Goal: Task Accomplishment & Management: Manage account settings

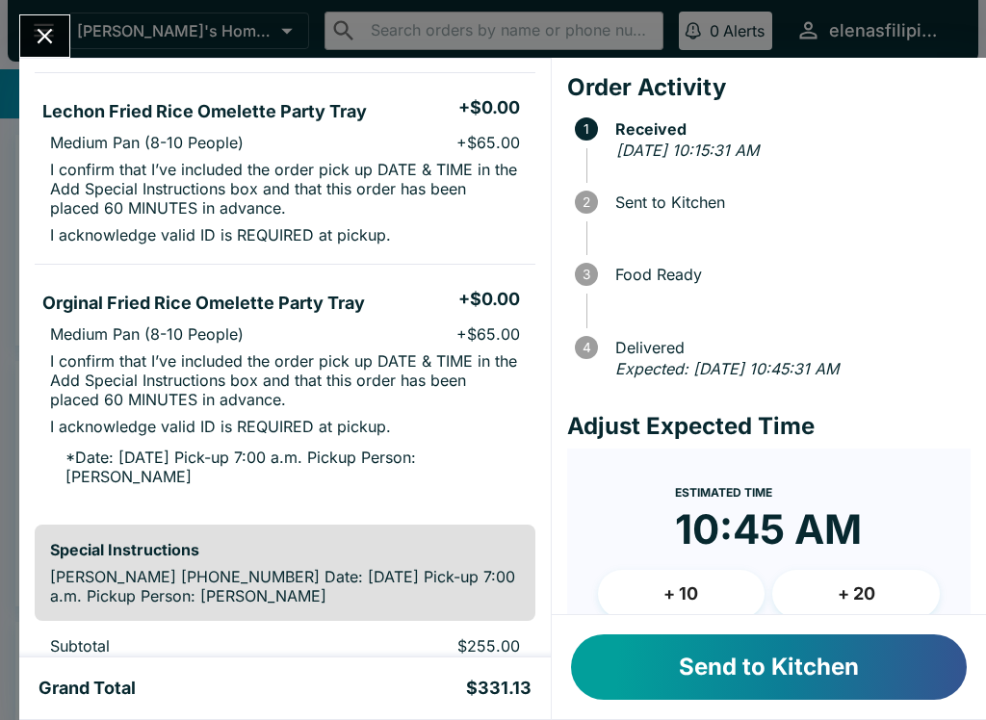
scroll to position [461, 0]
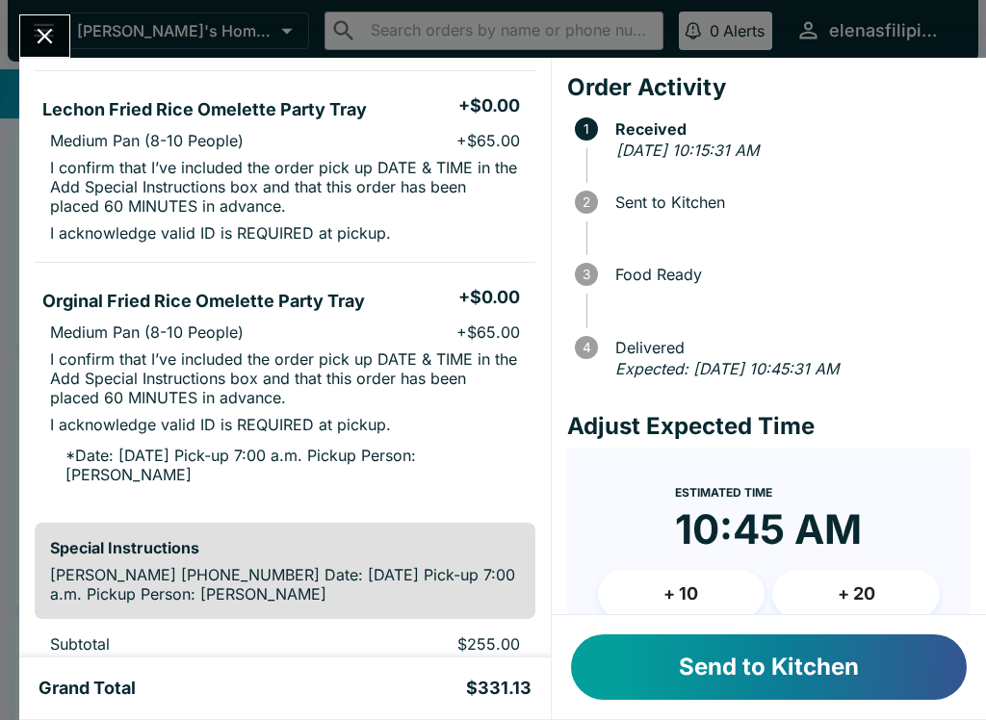
click at [655, 677] on button "Send to Kitchen" at bounding box center [769, 666] width 396 height 65
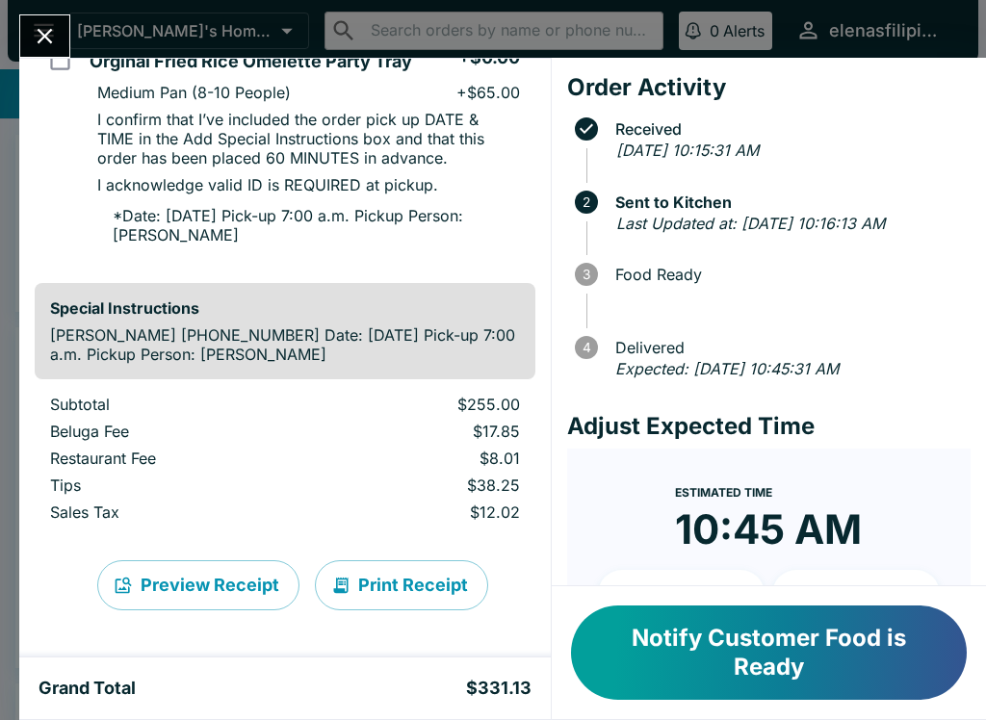
scroll to position [739, 0]
click at [34, 29] on icon "Close" at bounding box center [45, 36] width 26 height 26
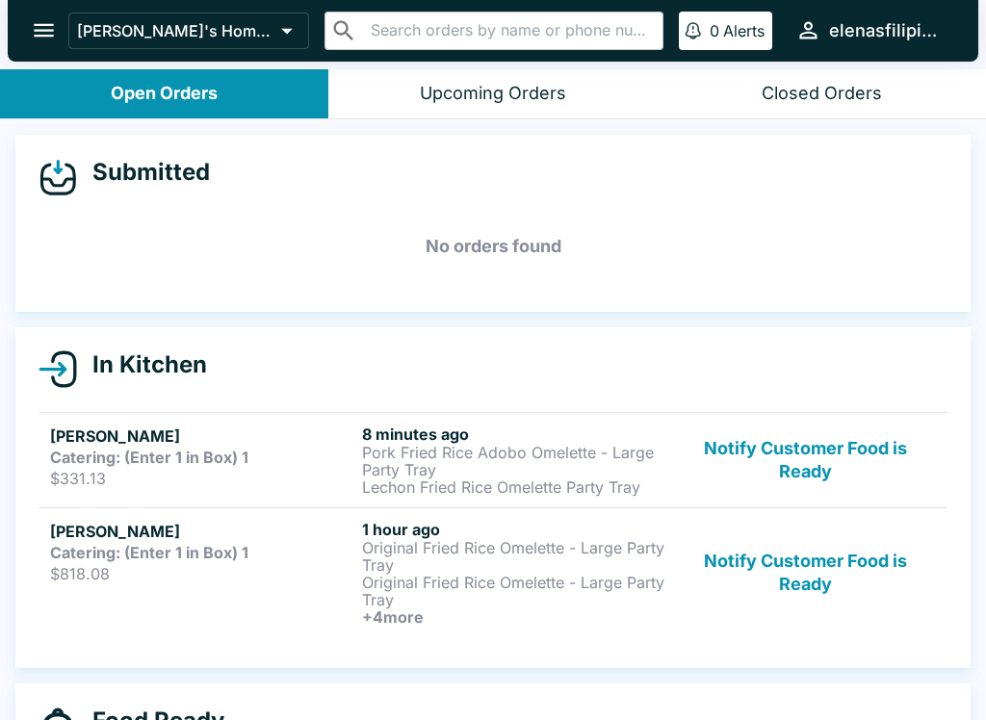
click at [188, 552] on strong "Catering: (Enter 1 in Box) 1" at bounding box center [149, 552] width 198 height 19
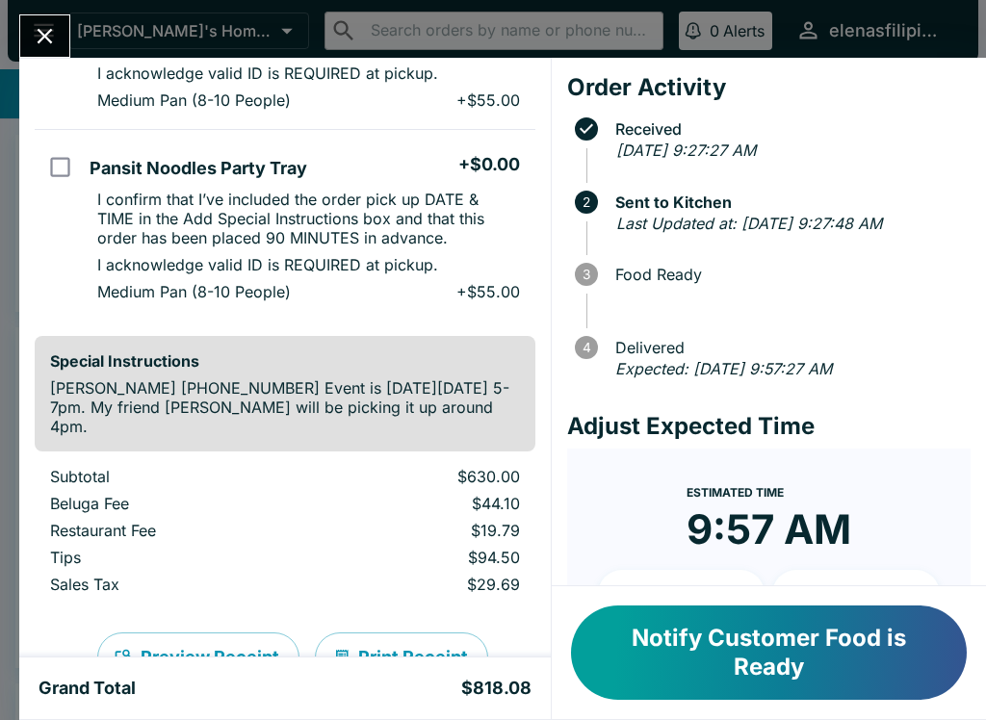
scroll to position [1425, 0]
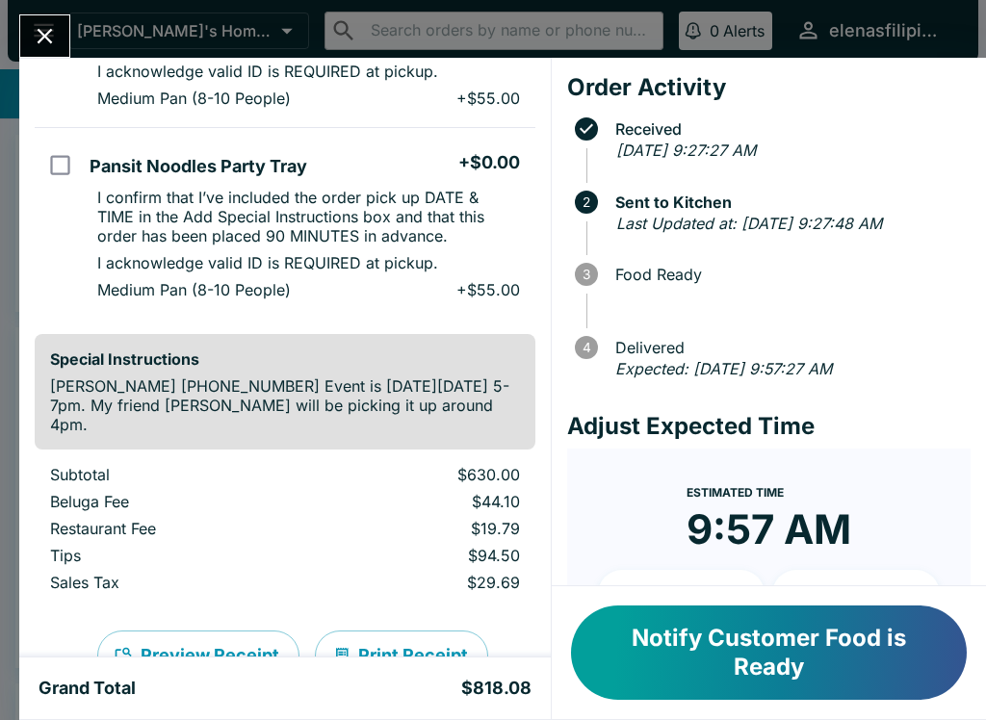
click at [11, 19] on div "[PERSON_NAME] Order # 700471 Catering: (Enter 1 in Box) 1 6 Items Original Frie…" at bounding box center [493, 360] width 986 height 720
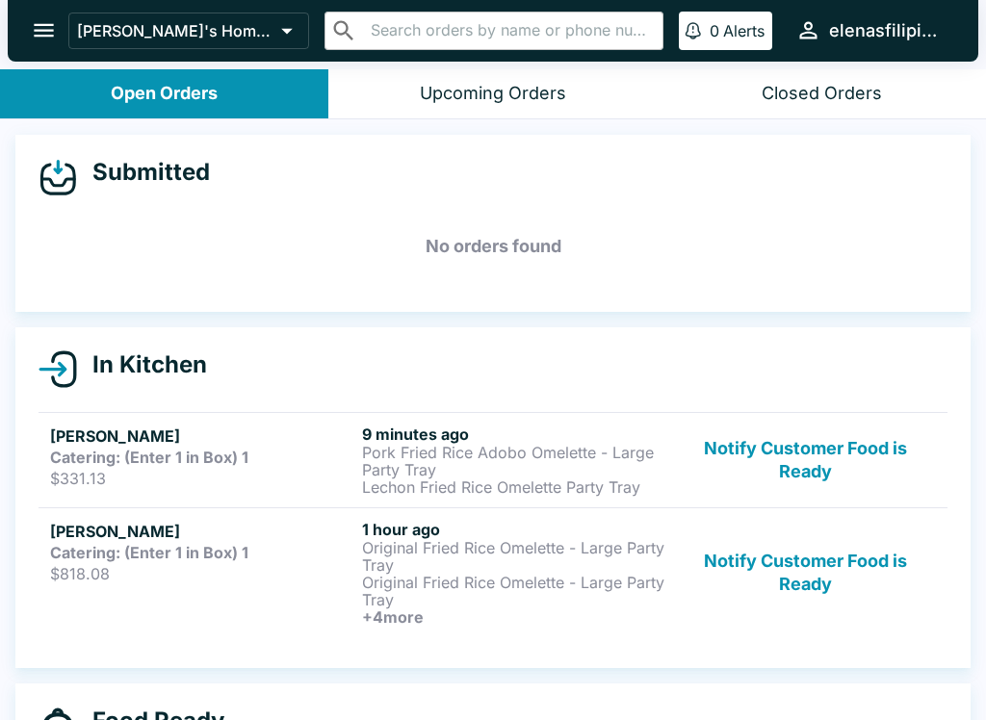
click at [55, 35] on icon "open drawer" at bounding box center [44, 30] width 26 height 26
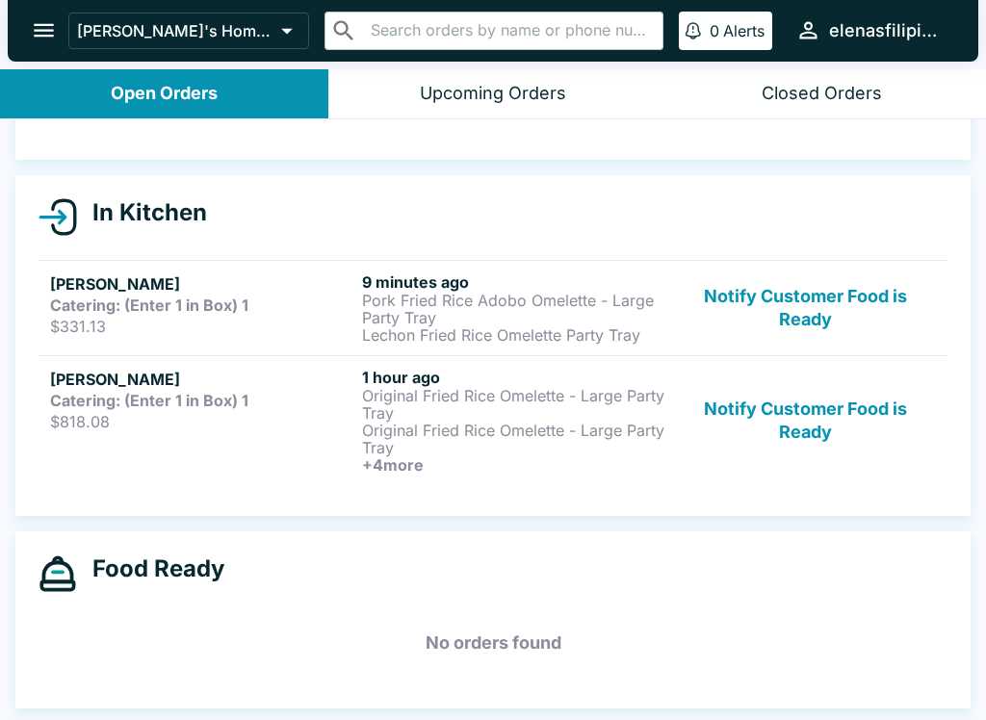
scroll to position [152, 0]
click at [76, 98] on button "Open Orders" at bounding box center [164, 93] width 328 height 49
click at [44, 34] on icon "open drawer" at bounding box center [44, 30] width 26 height 26
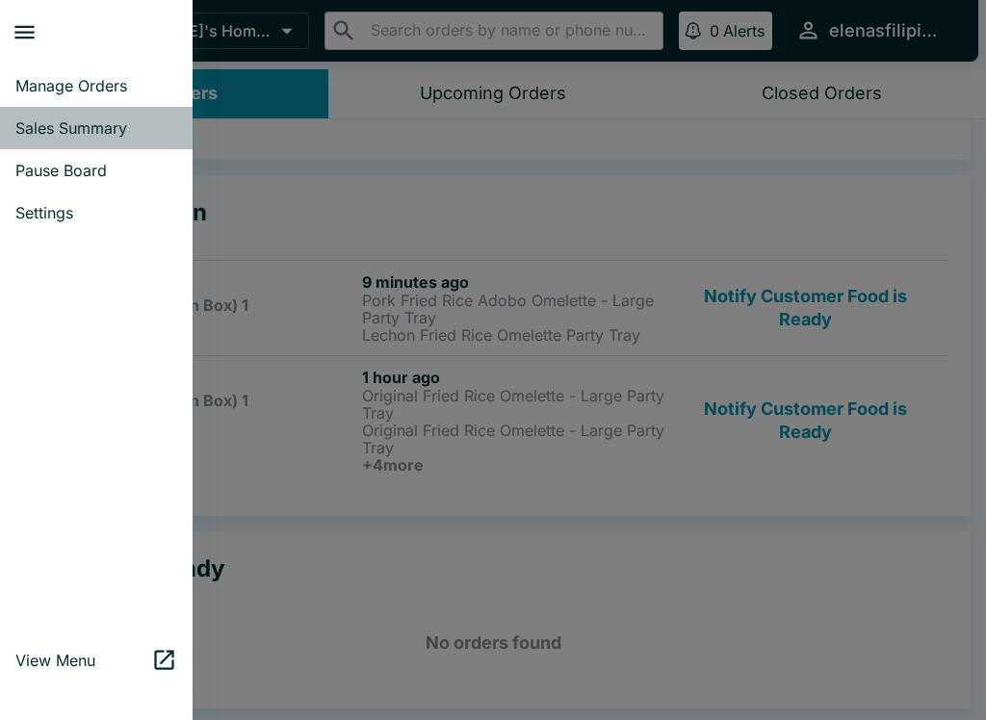
click at [27, 130] on span "Sales Summary" at bounding box center [96, 127] width 162 height 19
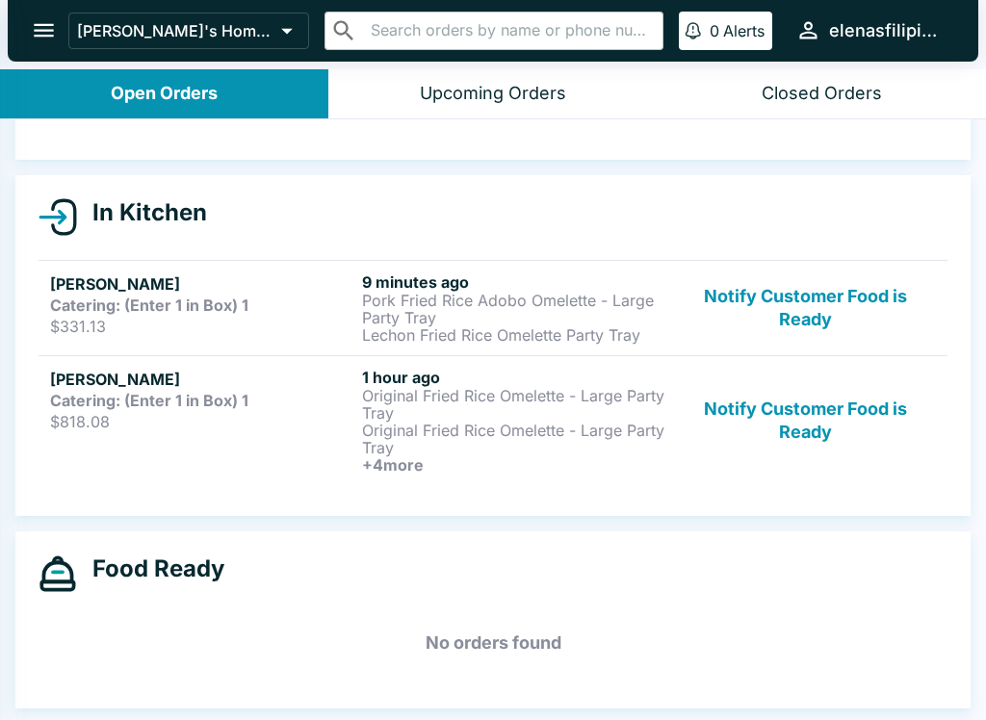
select select "03:00"
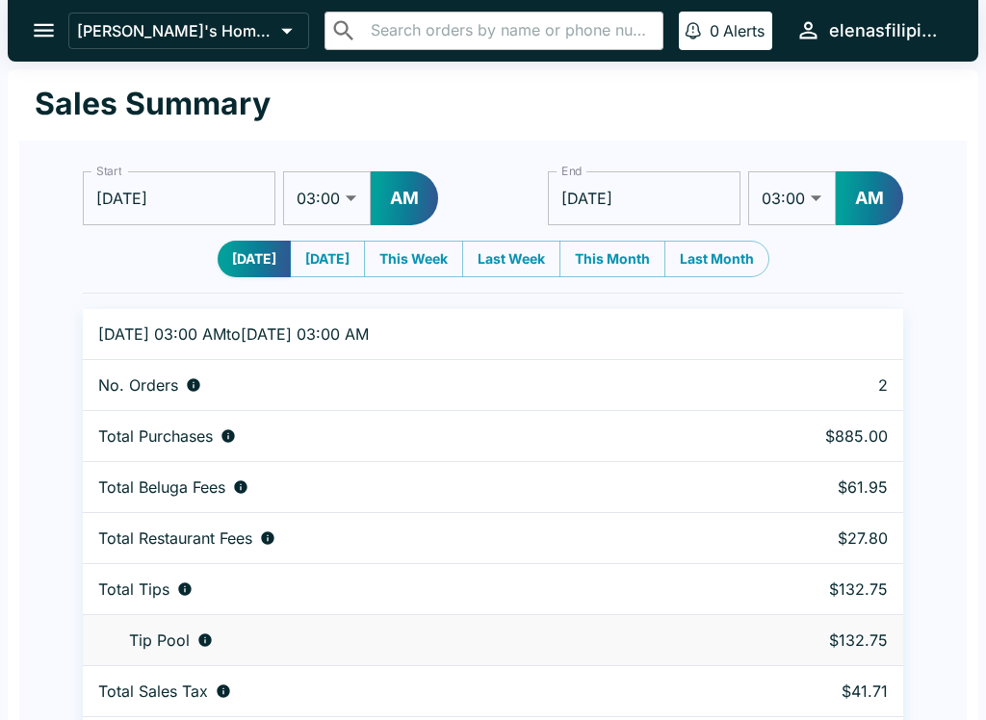
click at [34, 20] on icon "open drawer" at bounding box center [44, 30] width 26 height 26
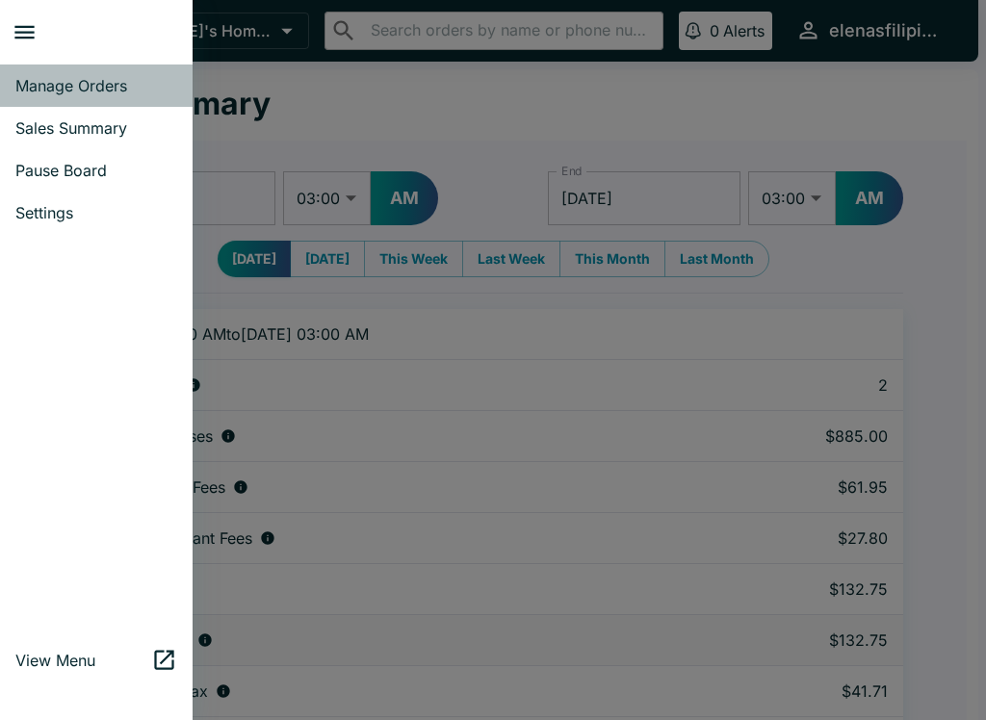
click at [17, 81] on span "Manage Orders" at bounding box center [96, 85] width 162 height 19
